Goal: Task Accomplishment & Management: Use online tool/utility

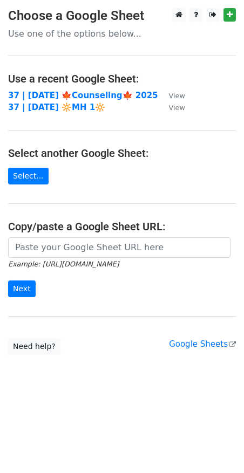
click at [111, 83] on h4 "Use a recent Google Sheet:" at bounding box center [122, 78] width 228 height 13
click at [105, 95] on strong "37 | [DATE] 🍁Counseling🍁 2025" at bounding box center [83, 96] width 150 height 10
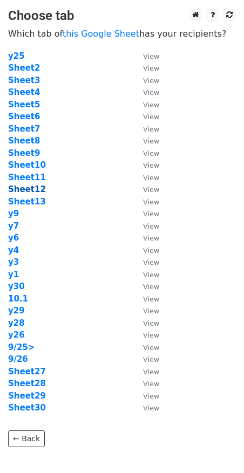
click at [20, 186] on strong "Sheet12" at bounding box center [27, 189] width 38 height 10
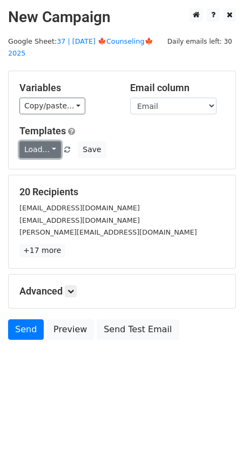
click at [42, 141] on link "Load..." at bounding box center [40, 149] width 42 height 17
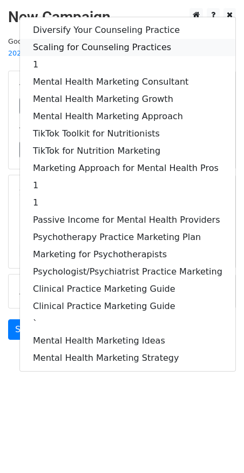
click at [83, 39] on link "Scaling for Counseling Practices" at bounding box center [127, 47] width 215 height 17
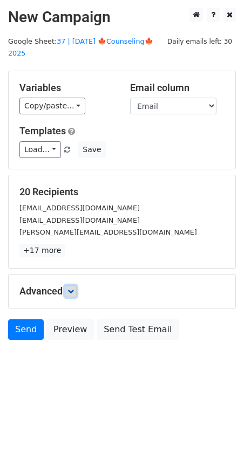
click at [71, 288] on icon at bounding box center [70, 291] width 6 height 6
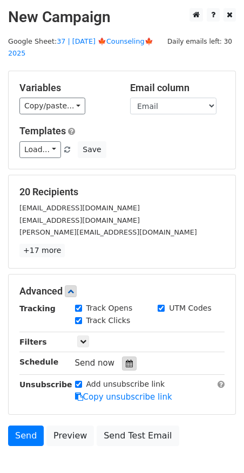
click at [127, 356] on div at bounding box center [129, 363] width 15 height 14
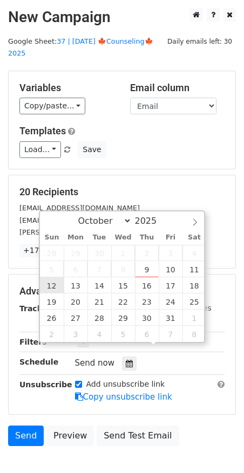
type input "2025-10-12 12:00"
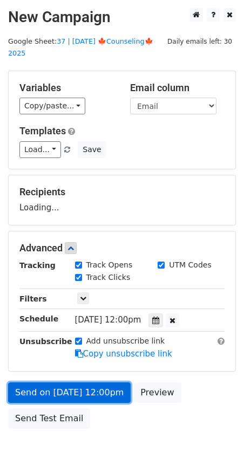
click at [59, 385] on link "Send on Oct 12 at 12:00pm" at bounding box center [69, 392] width 122 height 20
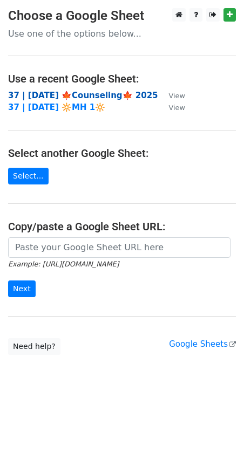
click at [78, 98] on strong "37 | [DATE] 🍁Counseling🍁 2025" at bounding box center [83, 96] width 150 height 10
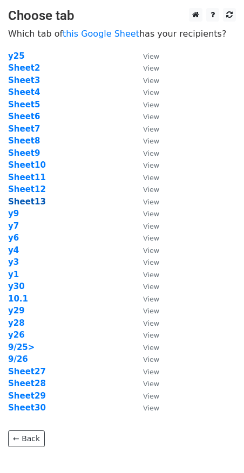
click at [29, 203] on strong "Sheet13" at bounding box center [27, 202] width 38 height 10
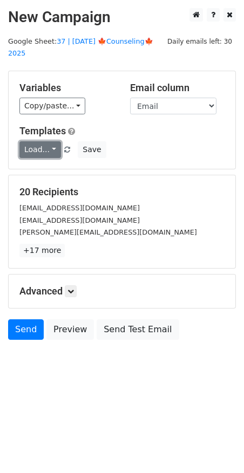
click at [36, 141] on link "Load..." at bounding box center [40, 149] width 42 height 17
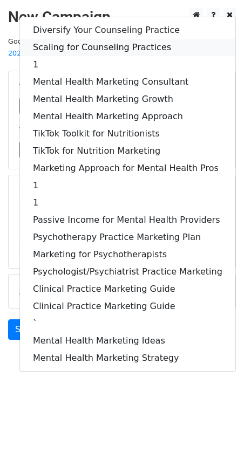
click at [93, 39] on link "Scaling for Counseling Practices" at bounding box center [127, 47] width 215 height 17
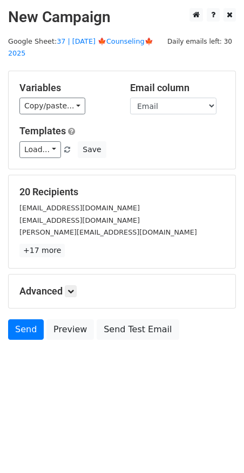
click at [67, 286] on div "Advanced Tracking Track Opens UTM Codes Track Clicks Filters Only include sprea…" at bounding box center [122, 291] width 227 height 33
drag, startPoint x: 71, startPoint y: 278, endPoint x: 124, endPoint y: 321, distance: 68.6
click at [71, 288] on icon at bounding box center [70, 291] width 6 height 6
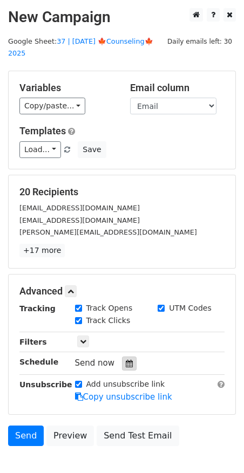
click at [126, 360] on icon at bounding box center [129, 364] width 7 height 8
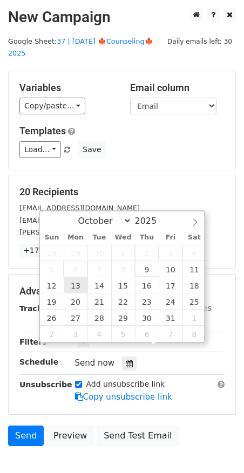
type input "2025-10-13 12:00"
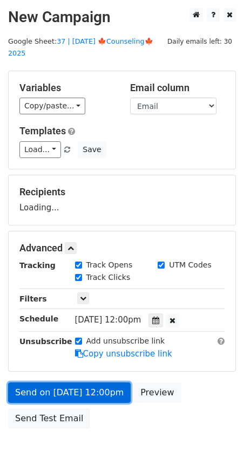
click at [77, 382] on link "Send on Oct 13 at 12:00pm" at bounding box center [69, 392] width 122 height 20
